Goal: Information Seeking & Learning: Understand process/instructions

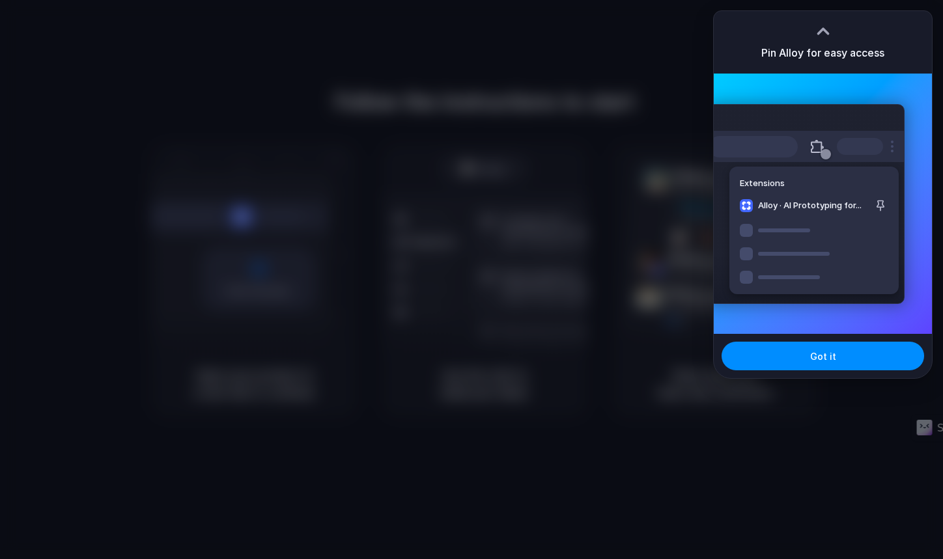
click at [811, 400] on div at bounding box center [471, 279] width 943 height 559
click at [831, 366] on button "Got it" at bounding box center [823, 356] width 203 height 29
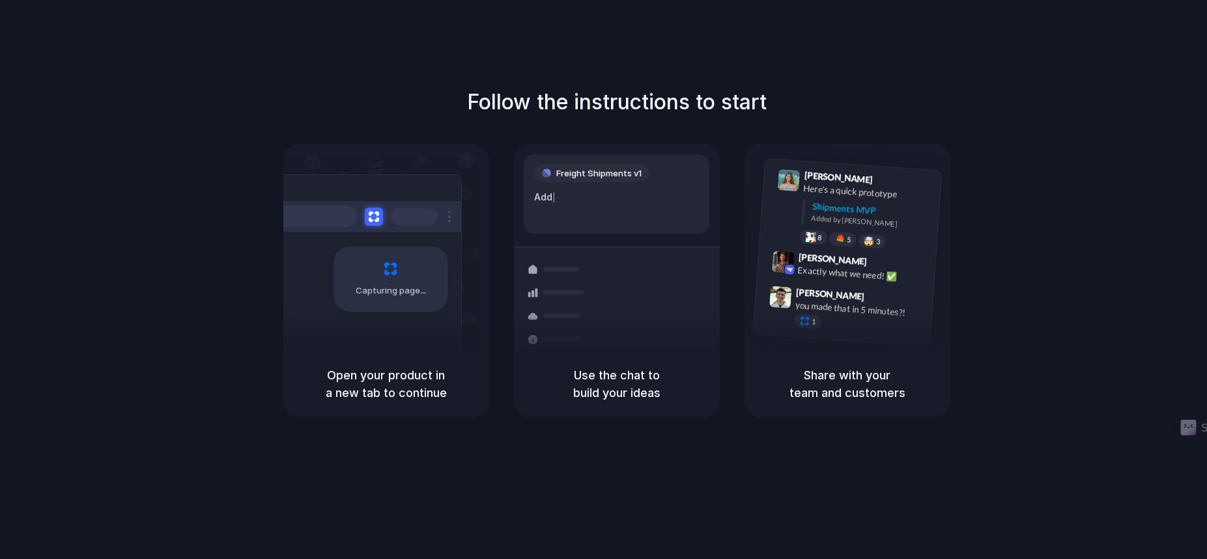
click at [693, 56] on div "Follow the instructions to start Capturing page Open your product in a new tab …" at bounding box center [616, 293] width 1233 height 586
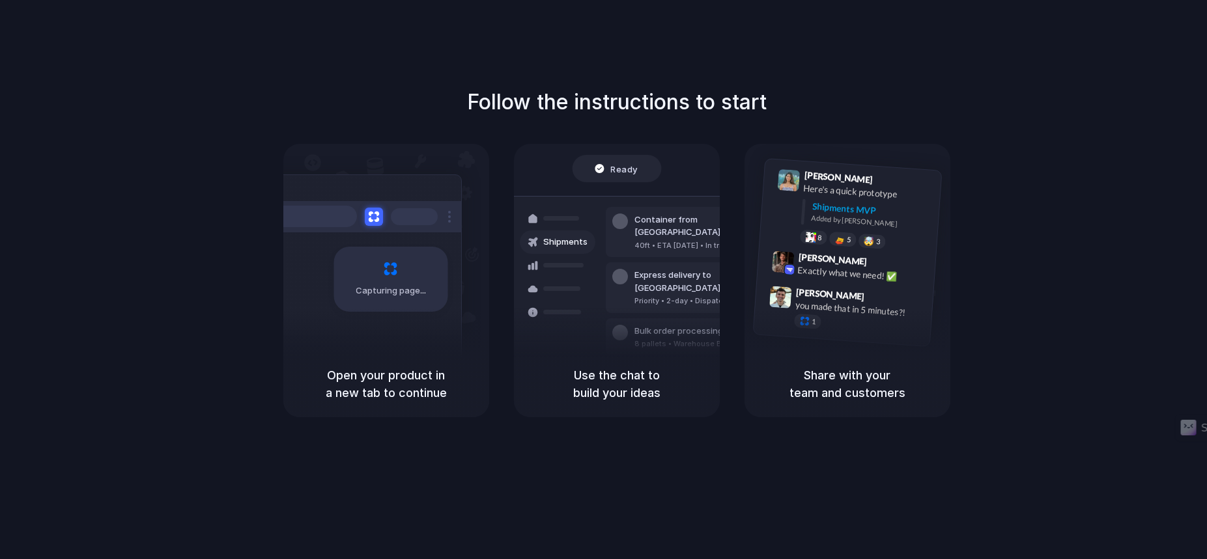
click at [404, 281] on div "Capturing page" at bounding box center [390, 279] width 114 height 65
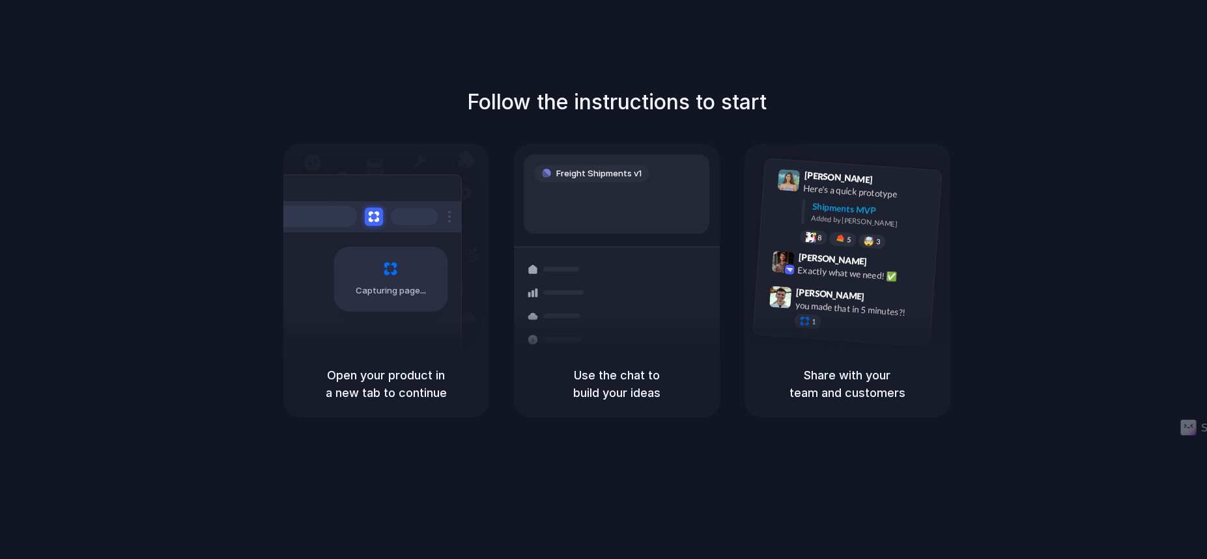
click at [942, 128] on div "Follow the instructions to start Capturing page Open your product in a new tab …" at bounding box center [616, 252] width 1207 height 331
drag, startPoint x: 636, startPoint y: 206, endPoint x: 545, endPoint y: 281, distance: 118.5
click at [543, 281] on div "Freight Shipments v1 Add our new shipments tab based on the Linear spec Shipmen…" at bounding box center [616, 292] width 221 height 276
drag, startPoint x: 545, startPoint y: 281, endPoint x: 479, endPoint y: 300, distance: 68.4
click at [479, 300] on div "Capturing page Open your product in a new tab to continue Shipments Container f…" at bounding box center [616, 281] width 667 height 274
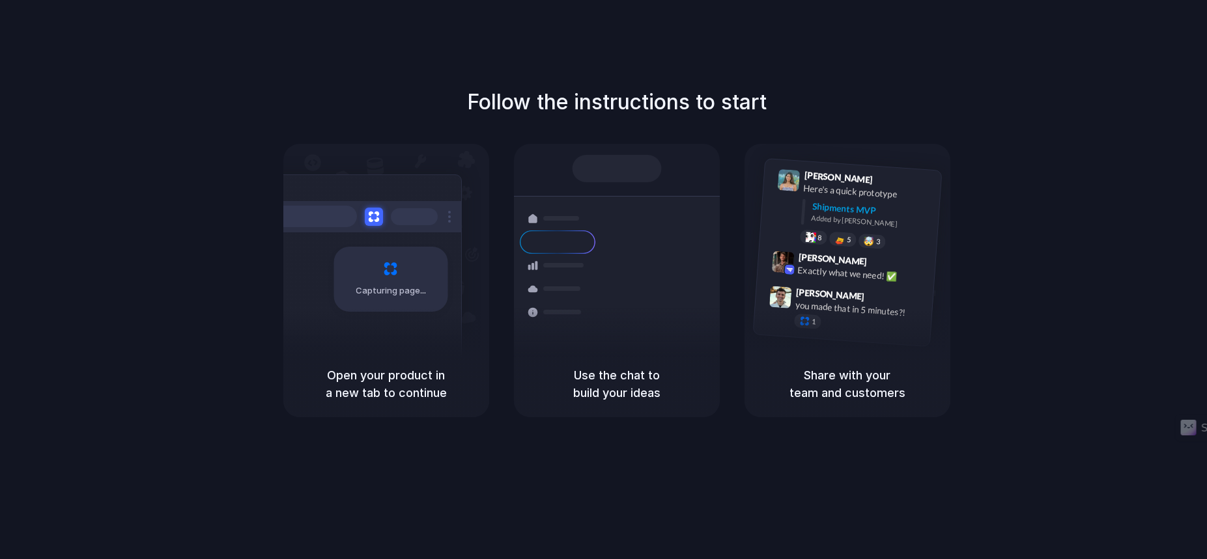
drag, startPoint x: 399, startPoint y: 300, endPoint x: 364, endPoint y: 300, distance: 35.2
click at [364, 300] on div "Capturing page" at bounding box center [390, 279] width 114 height 65
click at [942, 104] on div "Follow the instructions to start Capturing page Open your product in a new tab …" at bounding box center [616, 252] width 1207 height 331
drag, startPoint x: 838, startPoint y: 194, endPoint x: 690, endPoint y: 203, distance: 148.1
click at [690, 203] on div "Capturing page Open your product in a new tab to continue Shipments Container f…" at bounding box center [616, 281] width 667 height 274
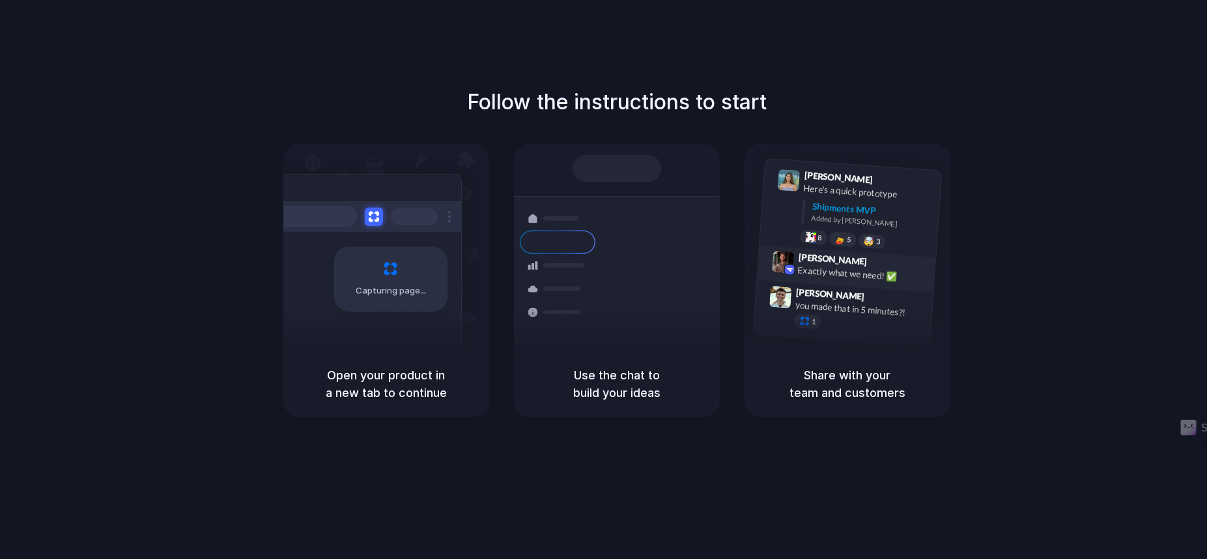
click at [912, 262] on div "[PERSON_NAME] 9:42 AM" at bounding box center [863, 261] width 130 height 24
click at [872, 277] on div "Exactly what we need! ✅" at bounding box center [862, 274] width 130 height 22
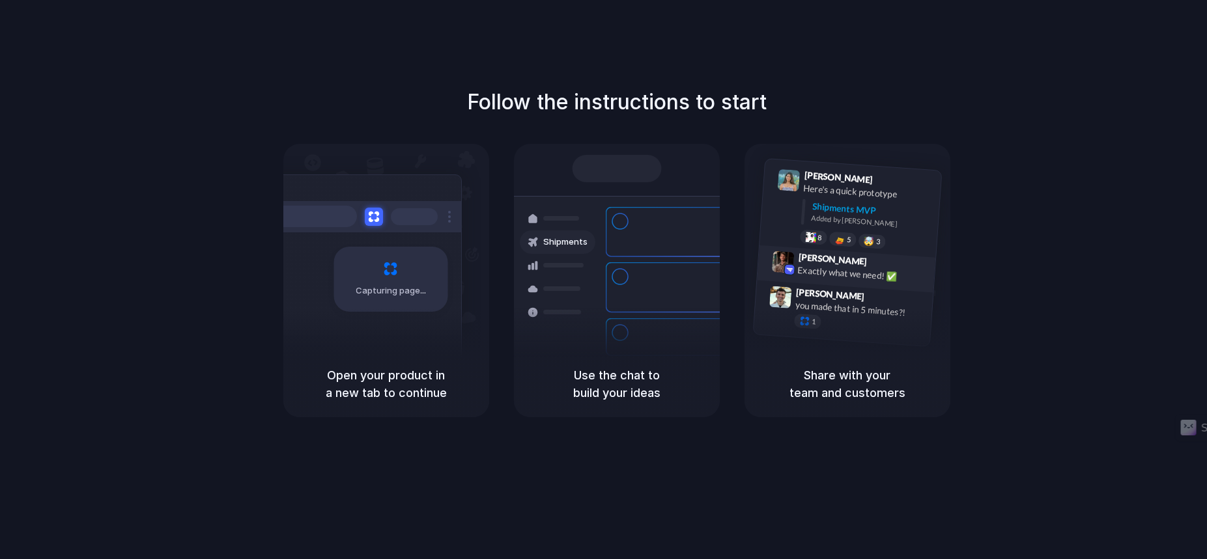
click at [872, 277] on div "Exactly what we need! ✅" at bounding box center [862, 274] width 130 height 22
click at [883, 269] on div "Exactly what we need! ✅" at bounding box center [862, 274] width 130 height 22
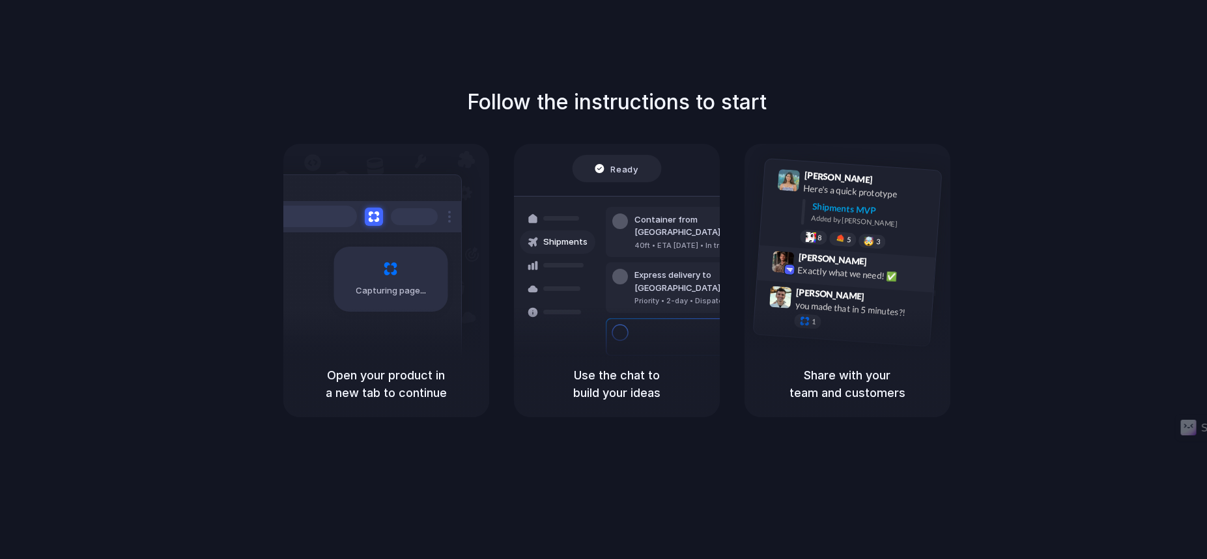
click at [888, 277] on div "Exactly what we need! ✅" at bounding box center [862, 274] width 130 height 22
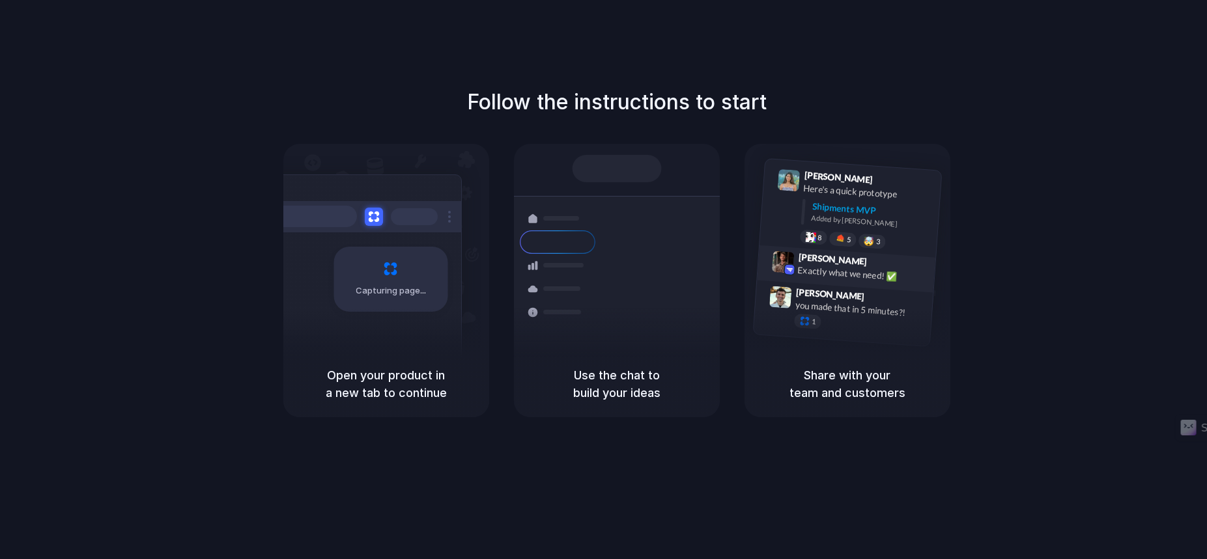
click at [924, 284] on div "[PERSON_NAME] 9:42 AM Exactly what we need! ✅" at bounding box center [859, 269] width 135 height 35
